Goal: Information Seeking & Learning: Learn about a topic

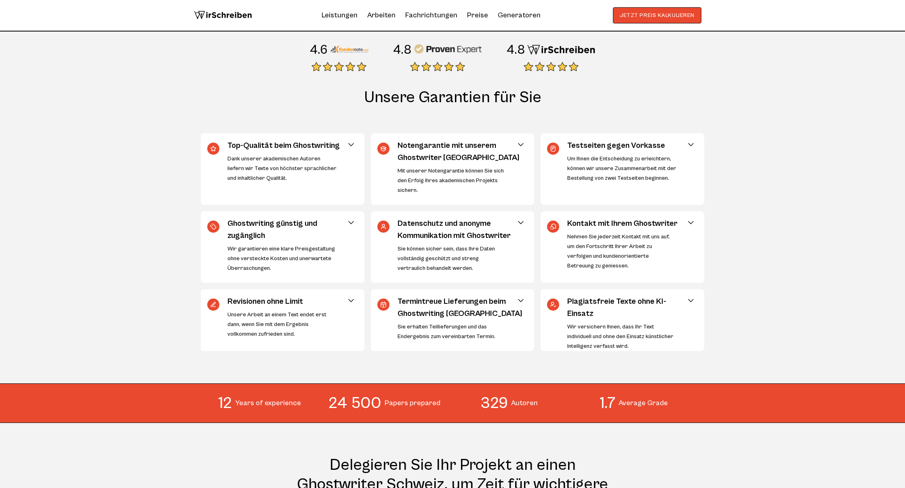
scroll to position [286, 0]
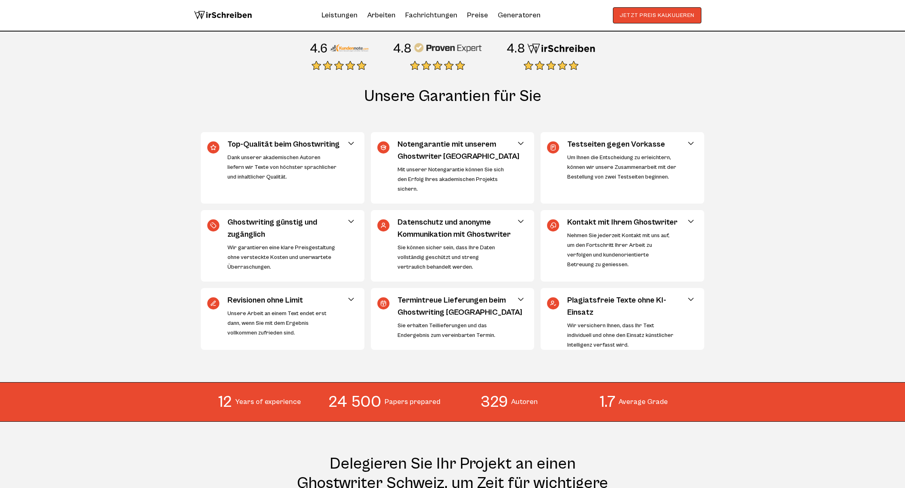
click at [350, 45] on img at bounding box center [348, 48] width 39 height 16
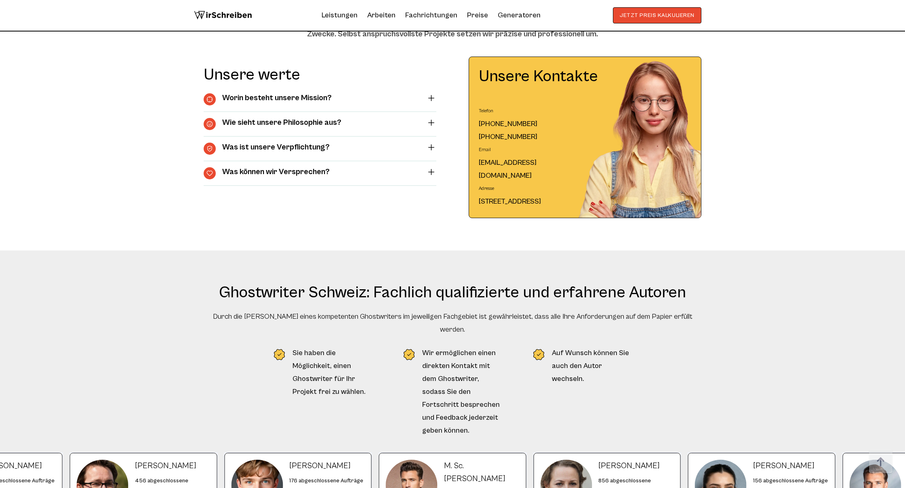
scroll to position [2871, 0]
click at [398, 145] on summary "Was ist unsere Verpflichtung?" at bounding box center [320, 148] width 233 height 12
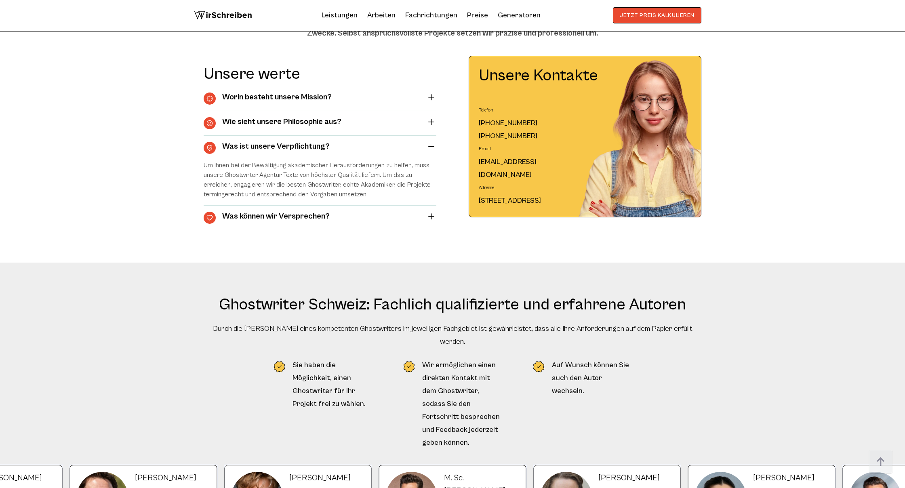
click at [398, 145] on summary "Was ist unsere Verpflichtung?" at bounding box center [320, 148] width 233 height 12
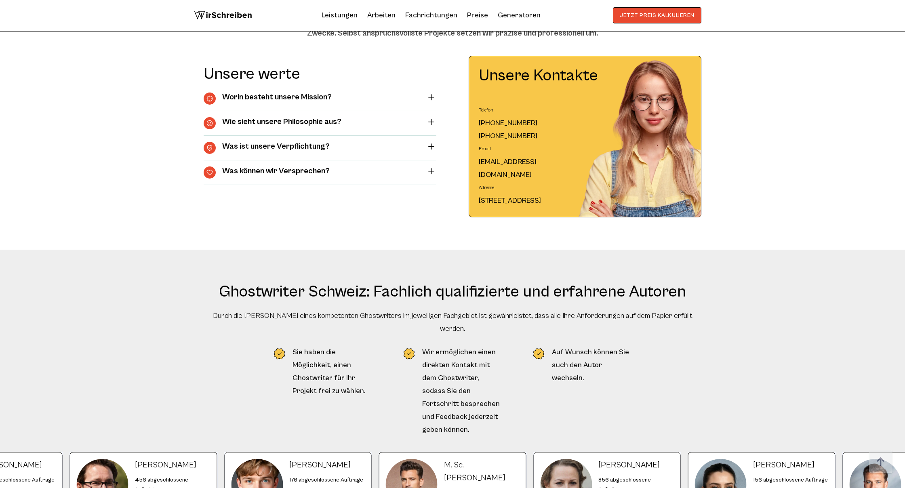
click at [398, 173] on summary "Was können wir Versprechen?" at bounding box center [320, 172] width 233 height 12
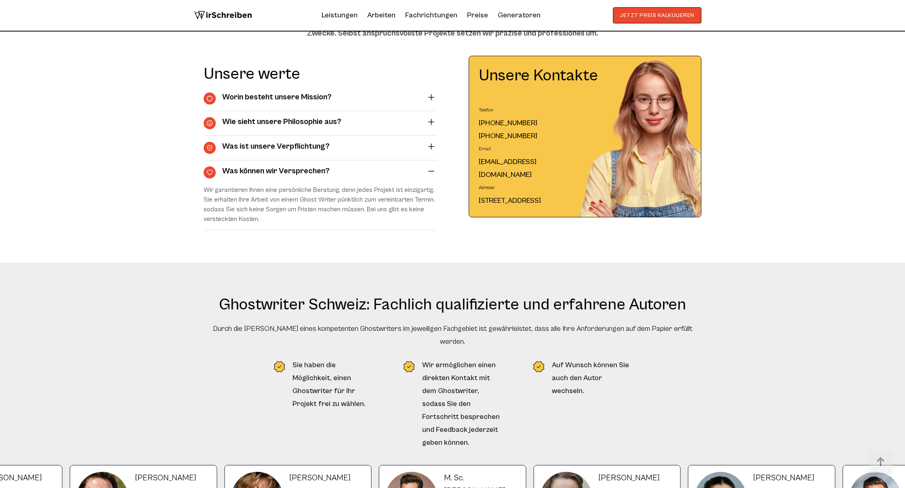
click at [398, 173] on summary "Was können wir Versprechen?" at bounding box center [320, 172] width 233 height 12
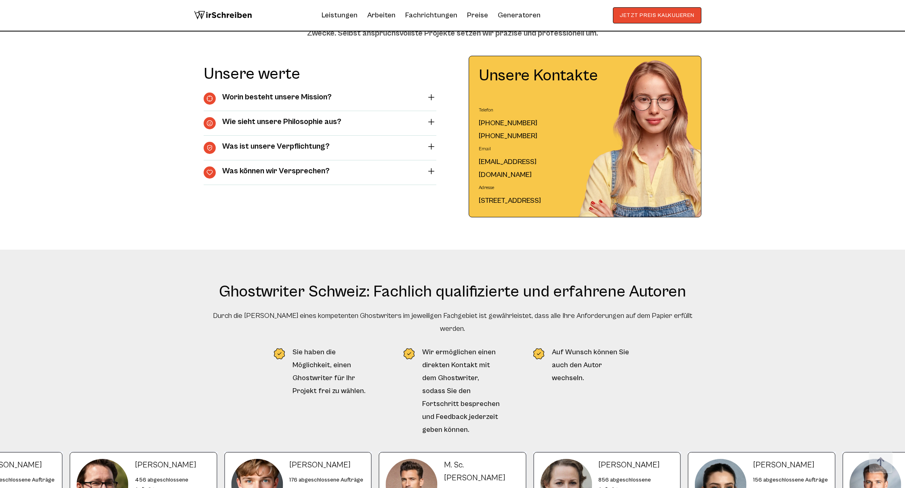
click at [398, 123] on summary "Wie sieht unsere Philosophie aus?" at bounding box center [320, 123] width 233 height 12
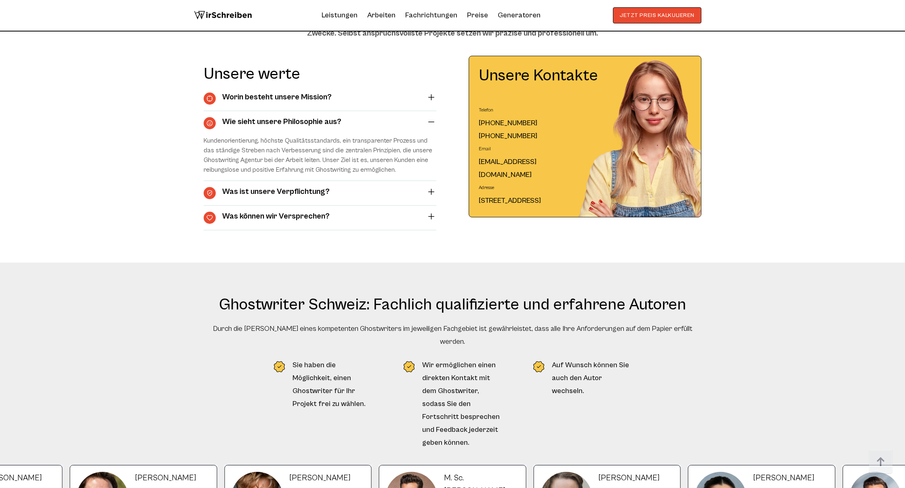
click at [398, 124] on summary "Wie sieht unsere Philosophie aus?" at bounding box center [320, 123] width 233 height 12
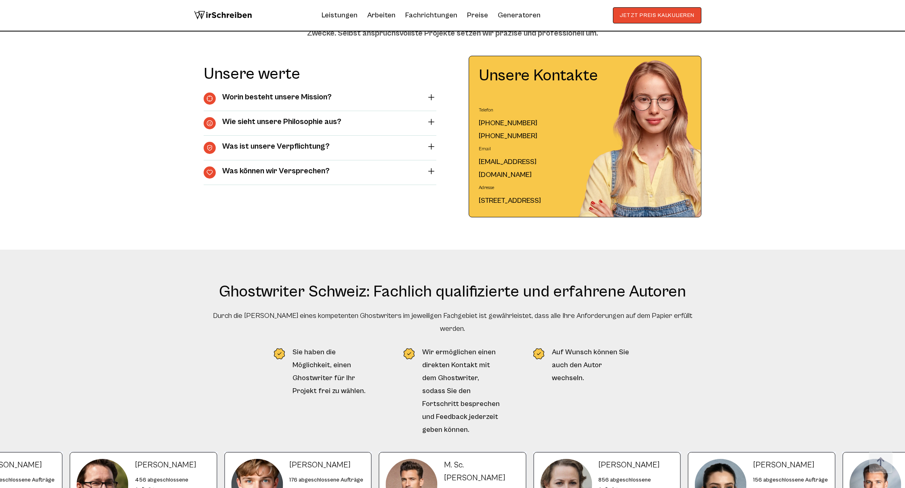
click at [398, 98] on summary "Worin besteht unsere Mission?" at bounding box center [320, 99] width 233 height 12
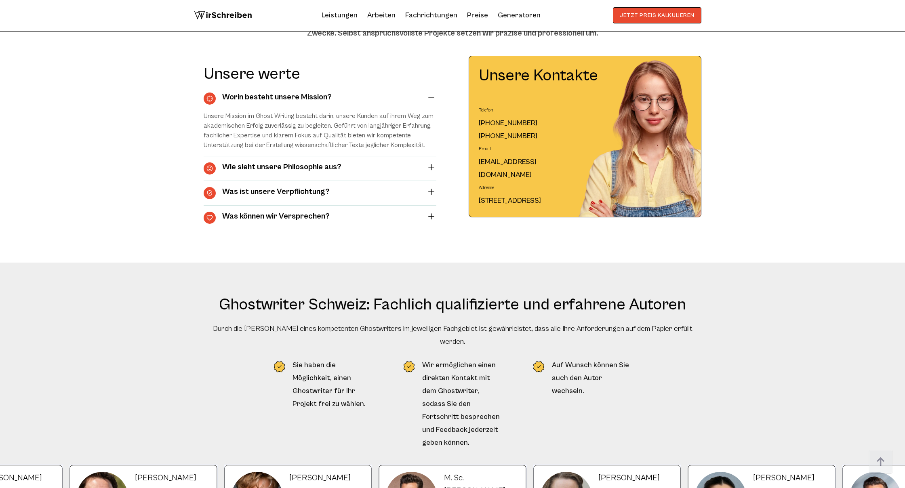
click at [398, 98] on summary "Worin besteht unsere Mission?" at bounding box center [320, 99] width 233 height 12
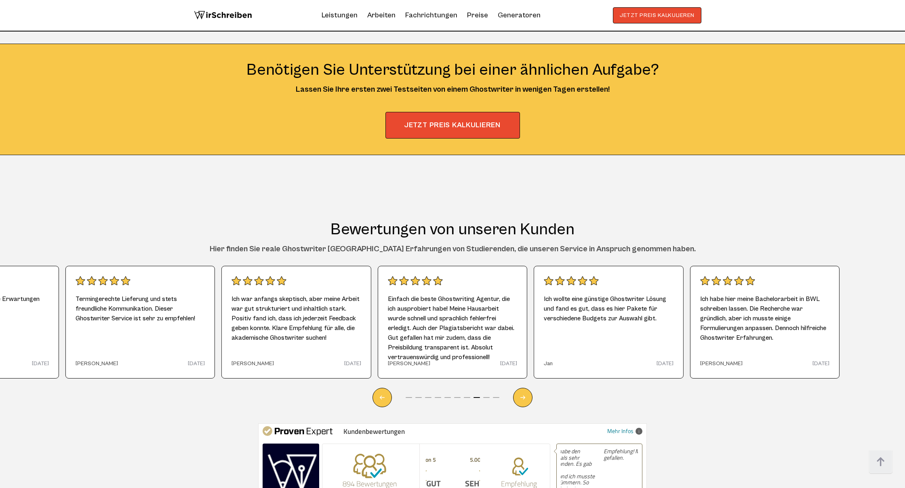
scroll to position [4542, 0]
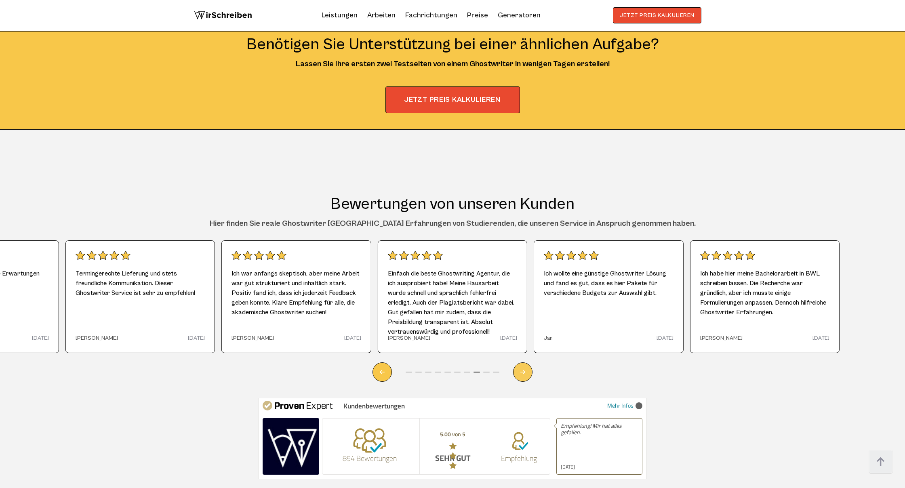
click at [398, 362] on div "Next slide" at bounding box center [522, 371] width 19 height 19
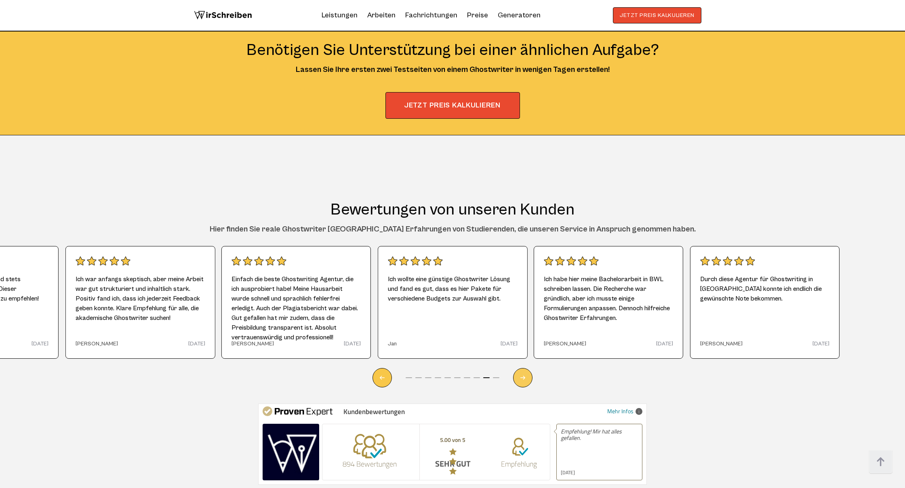
click at [398, 368] on div "Next slide" at bounding box center [522, 377] width 19 height 19
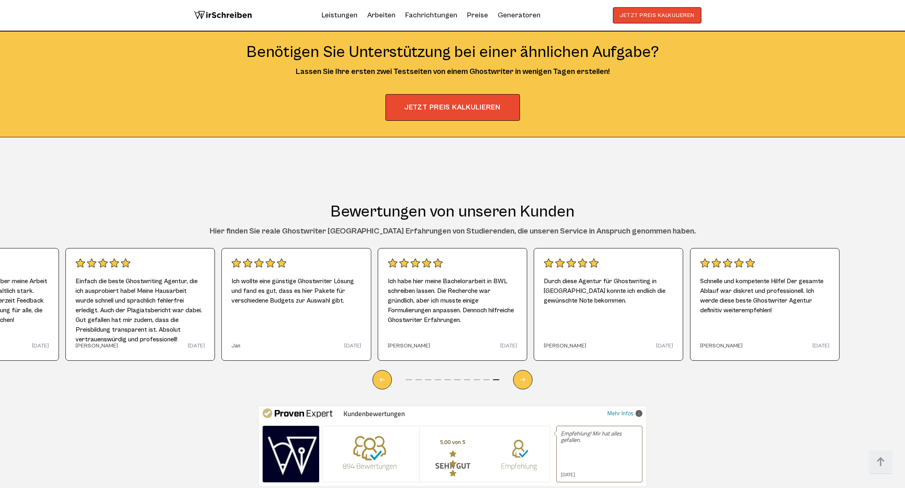
click at [398, 361] on div at bounding box center [452, 375] width 504 height 29
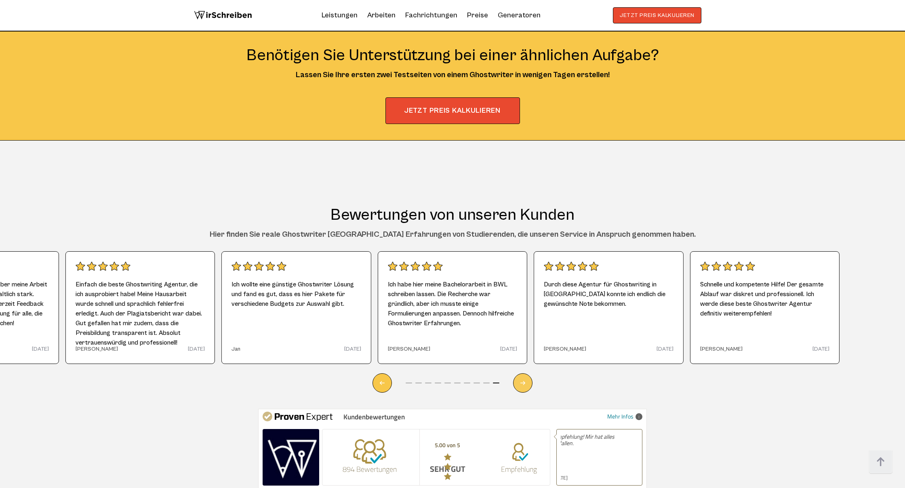
scroll to position [4534, 0]
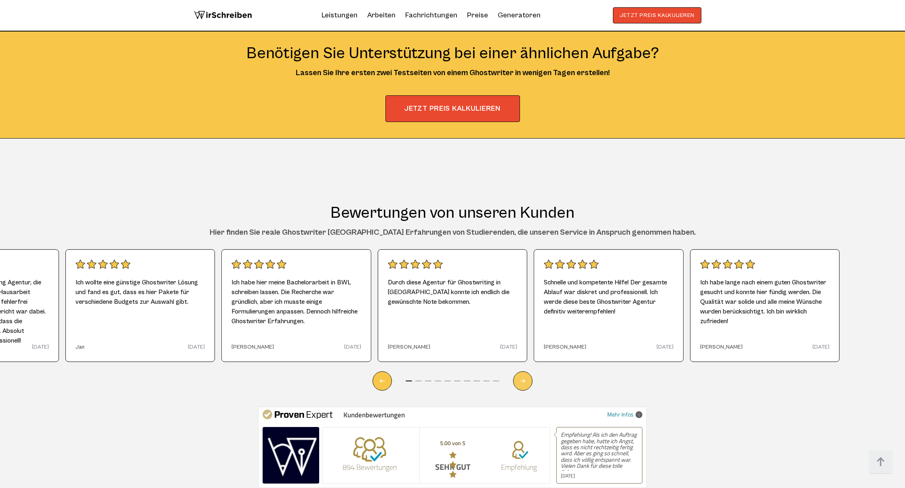
click at [398, 372] on div "Next slide" at bounding box center [522, 380] width 19 height 19
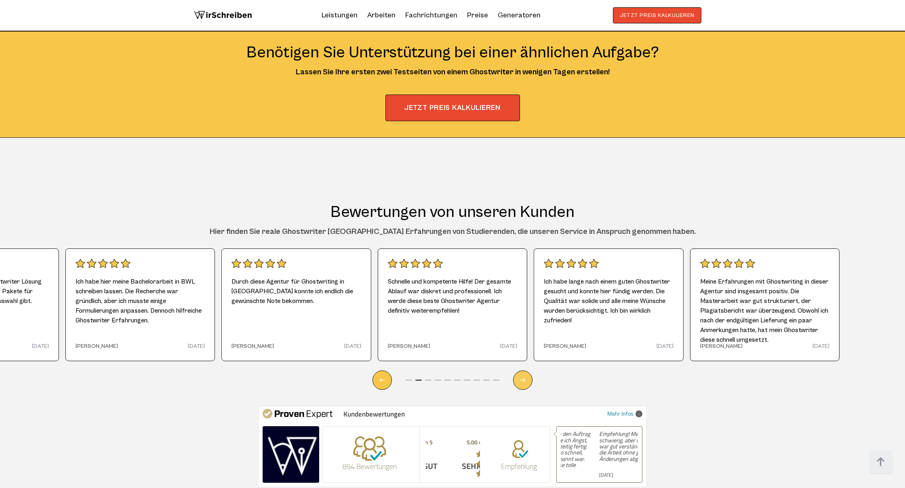
click at [398, 372] on div "Next slide" at bounding box center [522, 379] width 19 height 19
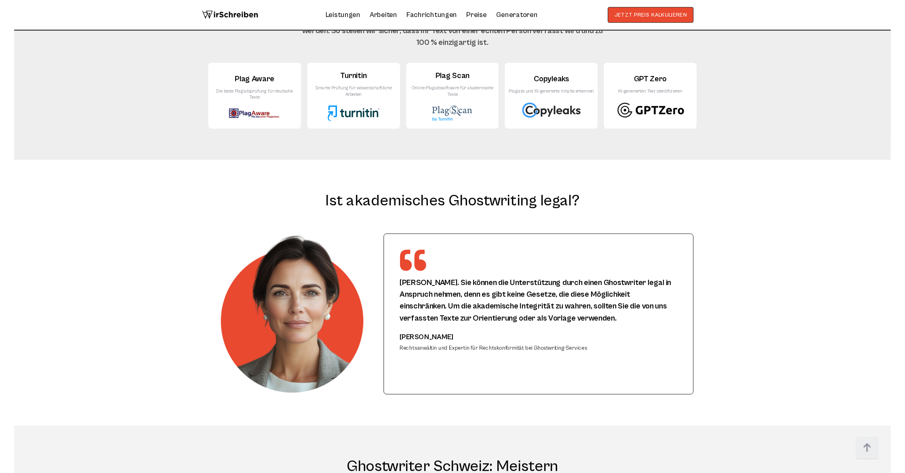
scroll to position [5689, 0]
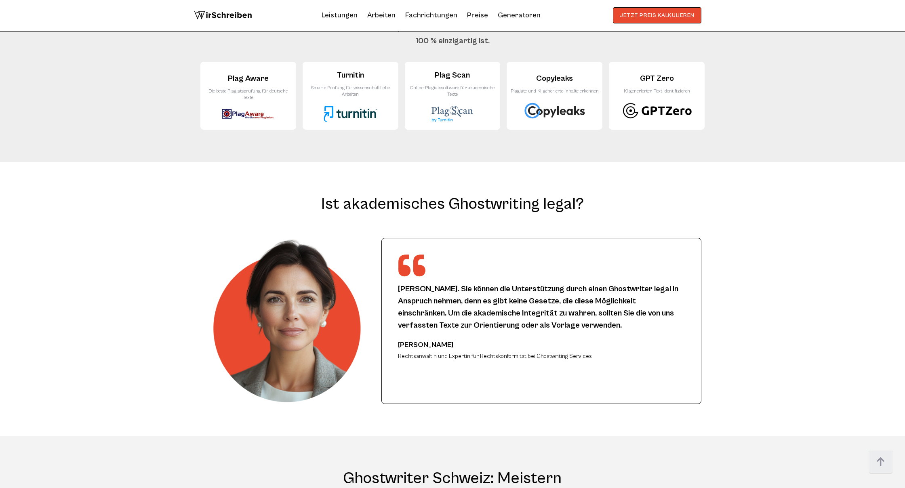
drag, startPoint x: 449, startPoint y: 331, endPoint x: 399, endPoint y: 332, distance: 50.5
click at [398, 339] on div "[PERSON_NAME]" at bounding box center [495, 345] width 194 height 13
copy div "[PERSON_NAME]"
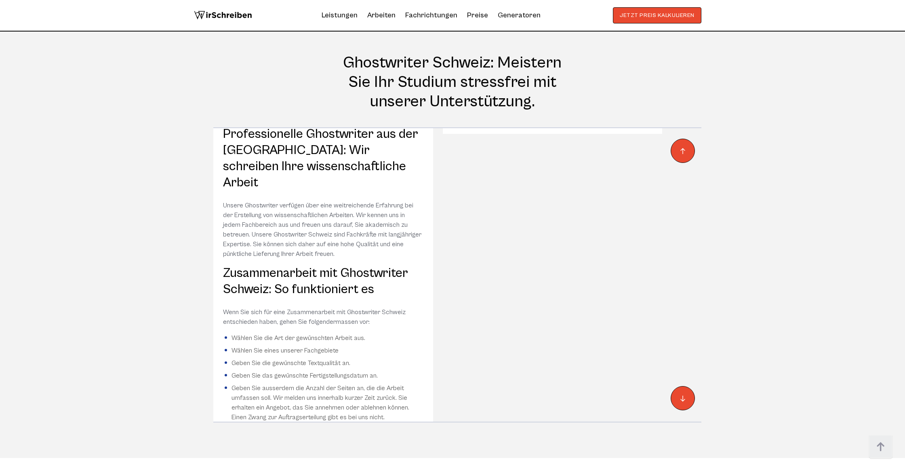
scroll to position [6107, 0]
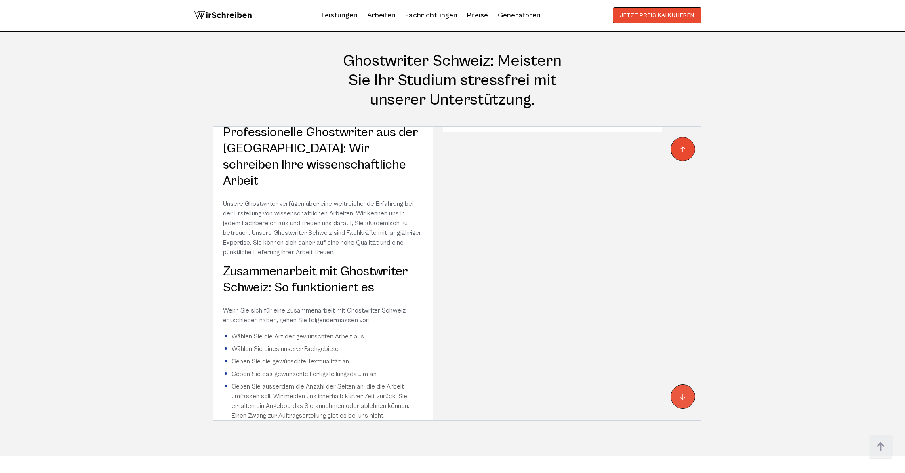
click at [398, 384] on button at bounding box center [683, 396] width 24 height 24
click at [398, 381] on div "Unsere Schweizer Ghostwriting Leistungen Akademisches Ghostwriting Schüler und …" at bounding box center [452, 273] width 517 height 295
click at [398, 384] on button at bounding box center [683, 396] width 24 height 24
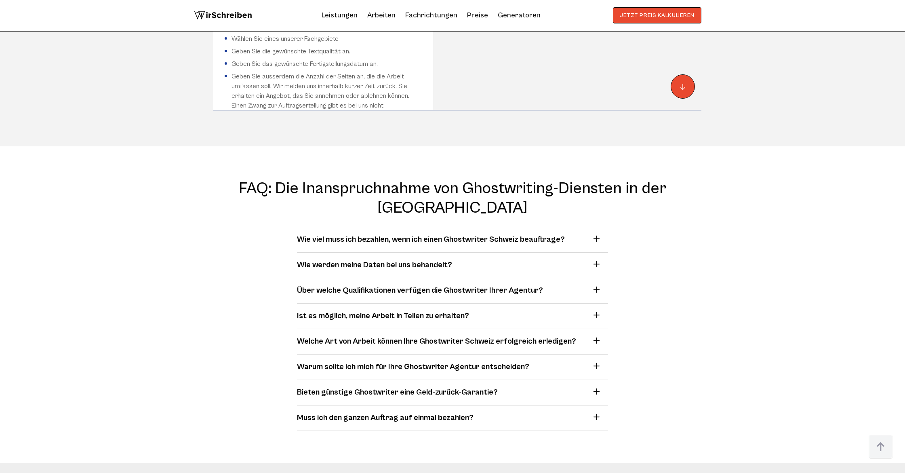
scroll to position [6417, 0]
click at [398, 233] on h3 "Wie viel muss ich bezahlen, wenn ich einen Ghostwriter Schweiz beauftrage?" at bounding box center [431, 239] width 268 height 12
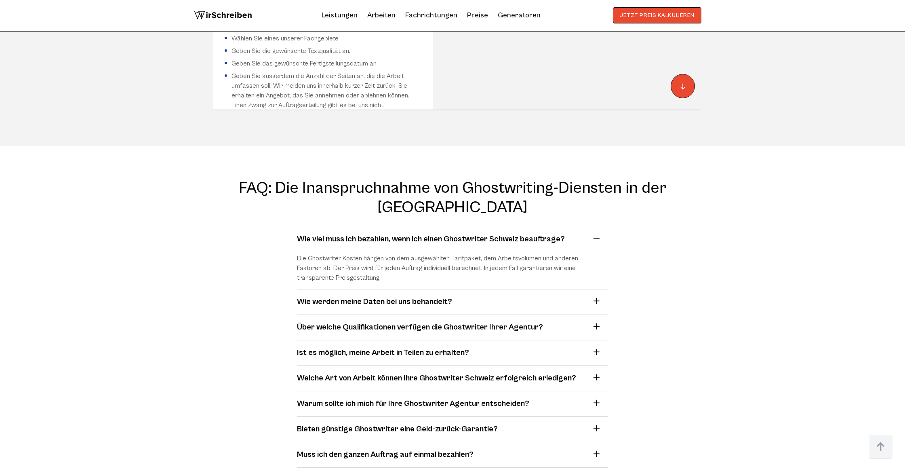
click at [398, 233] on h3 "Wie viel muss ich bezahlen, wenn ich einen Ghostwriter Schweiz beauftrage?" at bounding box center [431, 239] width 268 height 12
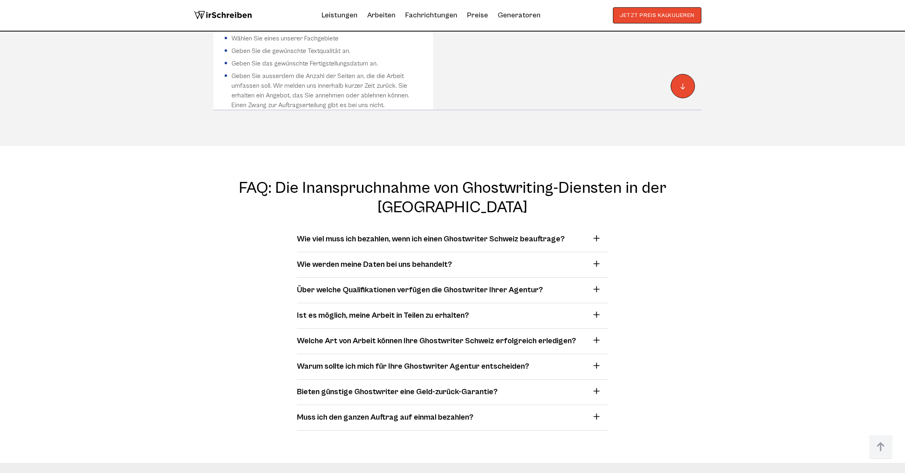
click at [398, 309] on summary "Ist es möglich, meine Arbeit in Teilen zu erhalten?" at bounding box center [449, 315] width 305 height 12
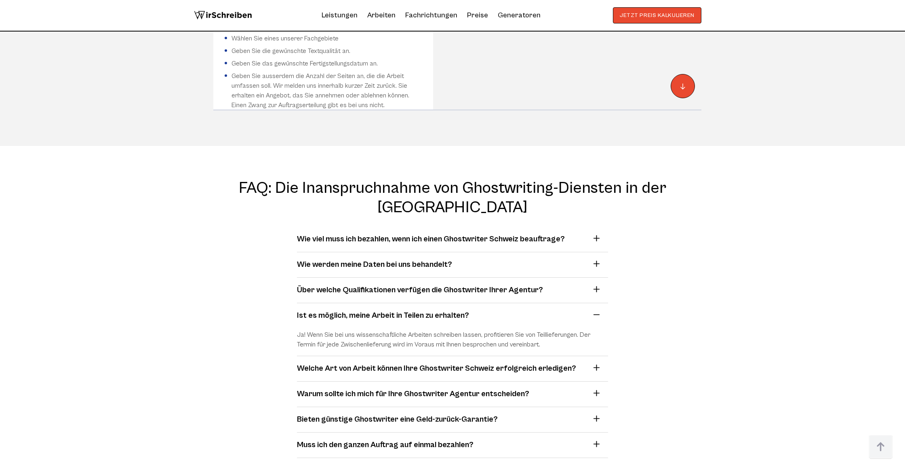
click at [398, 309] on summary "Ist es möglich, meine Arbeit in Teilen zu erhalten?" at bounding box center [449, 315] width 305 height 12
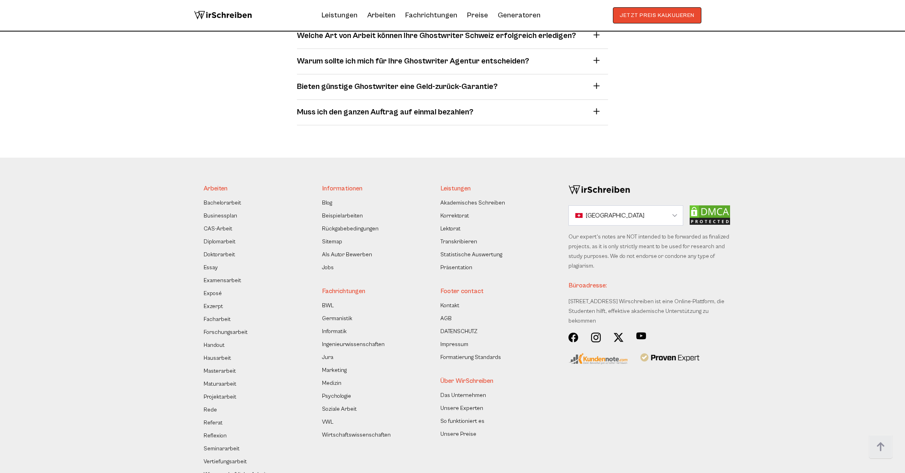
scroll to position [6722, 0]
click at [398, 404] on link "Unsere Experten" at bounding box center [461, 409] width 43 height 10
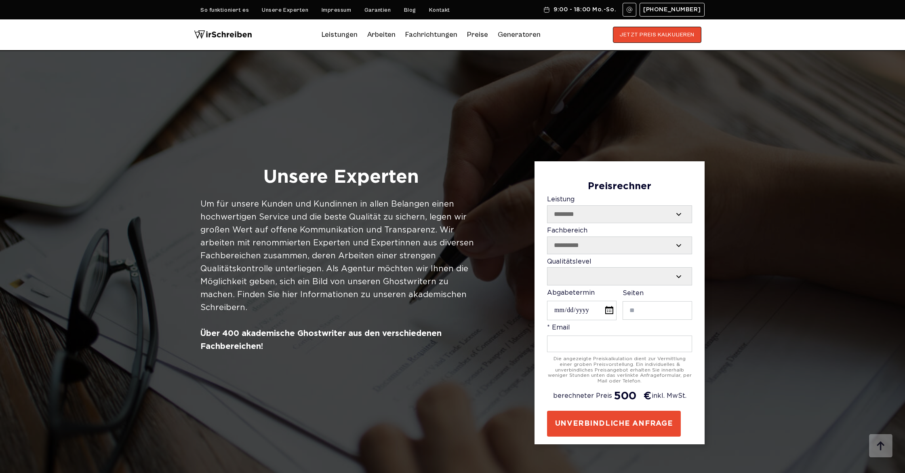
select select "********"
select select "**********"
select select "Contact form"
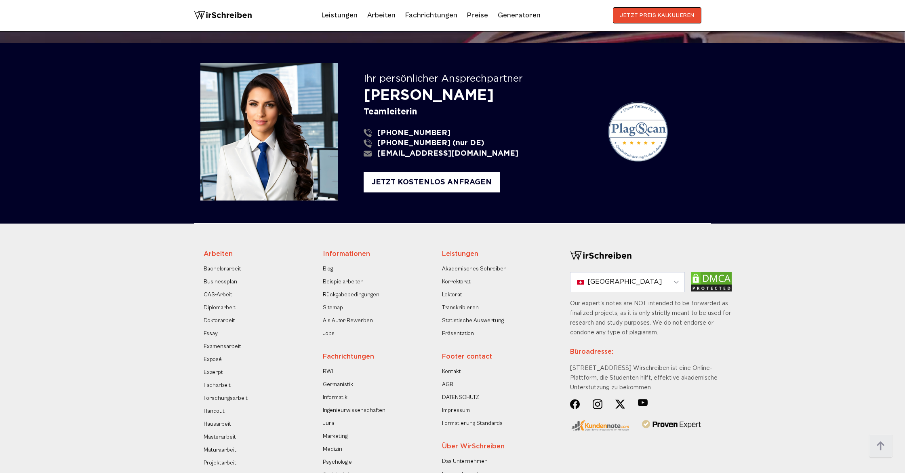
scroll to position [1820, 0]
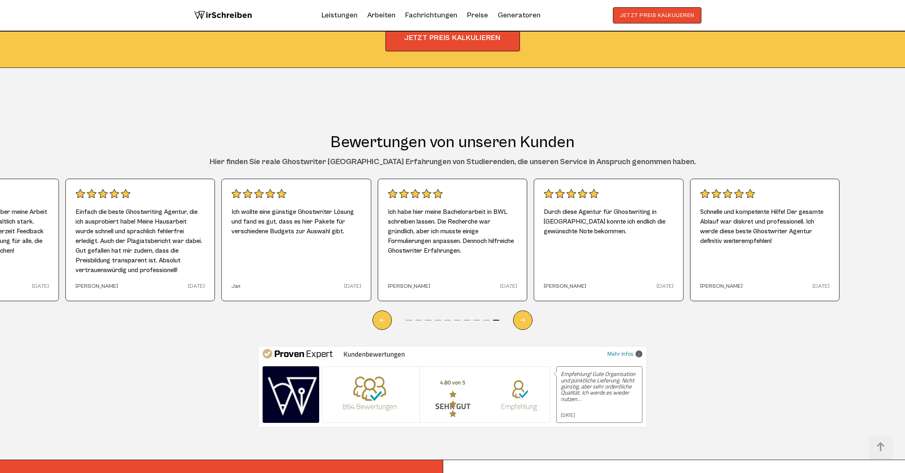
scroll to position [4592, 0]
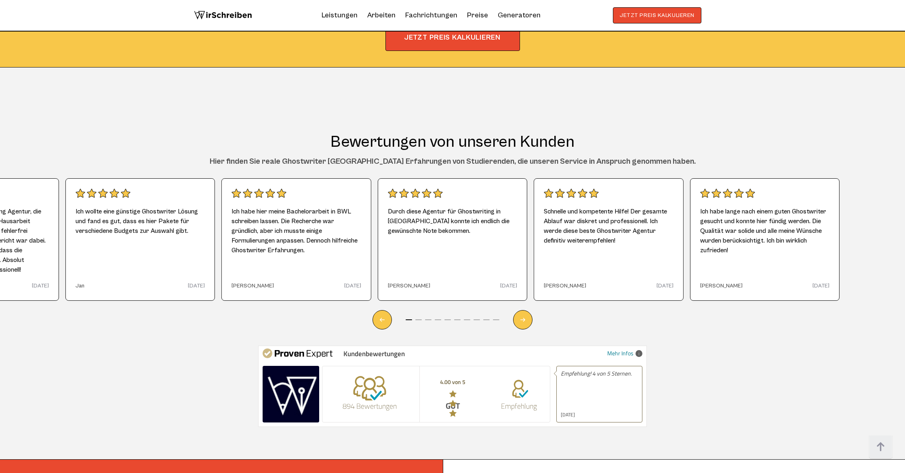
click at [373, 386] on span at bounding box center [369, 389] width 33 height 26
click at [450, 400] on icon at bounding box center [453, 403] width 8 height 7
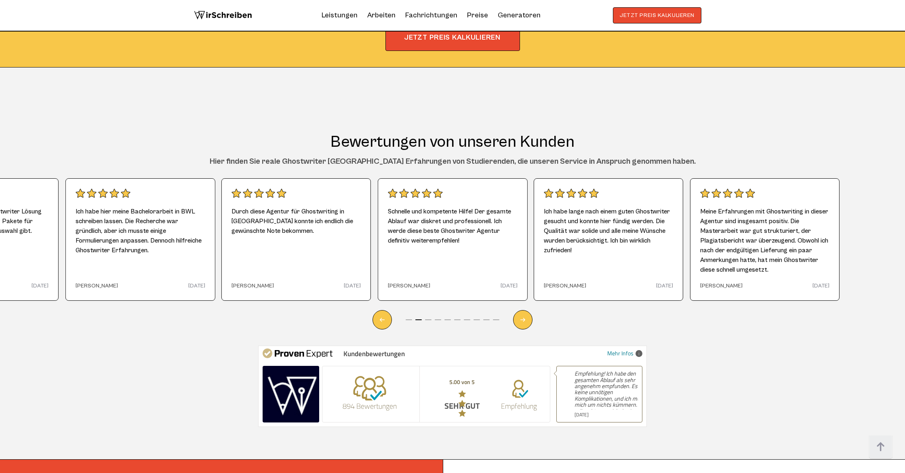
click at [523, 393] on span at bounding box center [519, 390] width 20 height 24
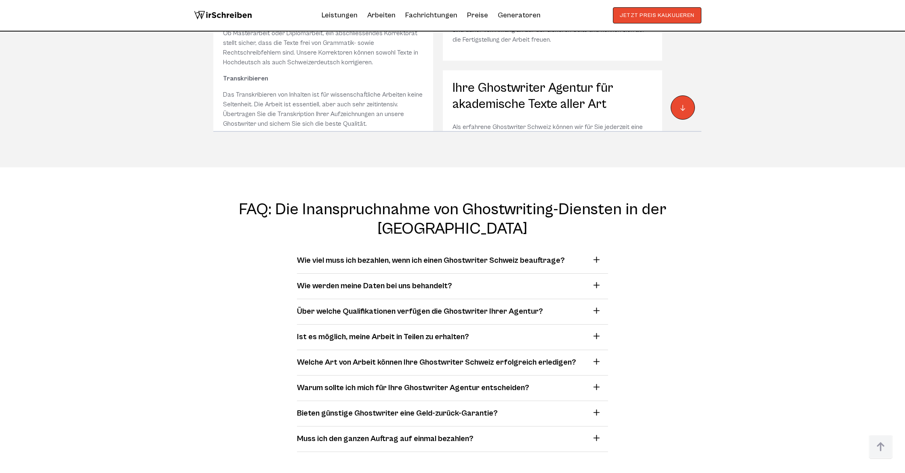
scroll to position [6764, 0]
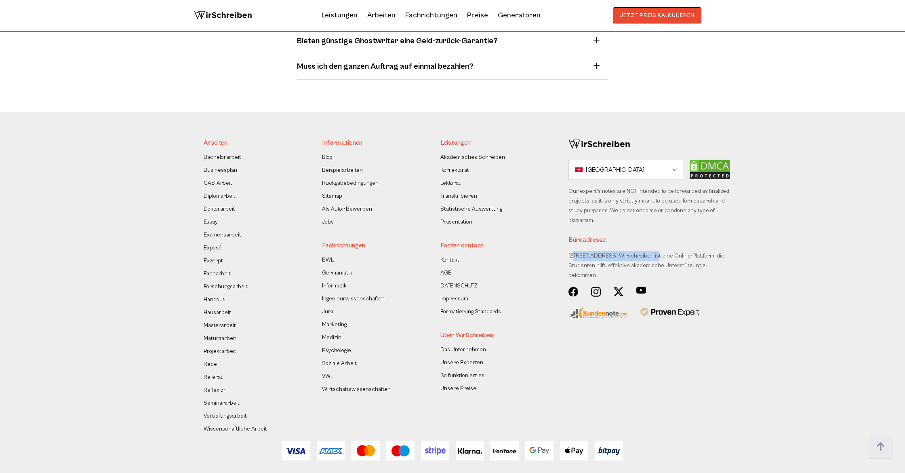
drag, startPoint x: 570, startPoint y: 250, endPoint x: 646, endPoint y: 248, distance: 76.0
click at [646, 248] on div "Our expert's notes are NOT intended to be forwarded as finalized projects, as i…" at bounding box center [649, 236] width 162 height 100
copy div "[STREET_ADDRESS] Nottwil"
